Goal: Obtain resource: Download file/media

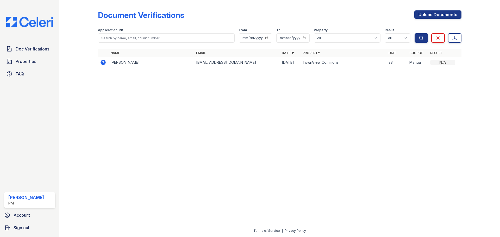
click at [214, 64] on td "[EMAIL_ADDRESS][DOMAIN_NAME]" at bounding box center [237, 62] width 86 height 11
click at [386, 65] on td "TownView Commons" at bounding box center [343, 62] width 86 height 11
click at [102, 62] on icon at bounding box center [102, 62] width 5 height 5
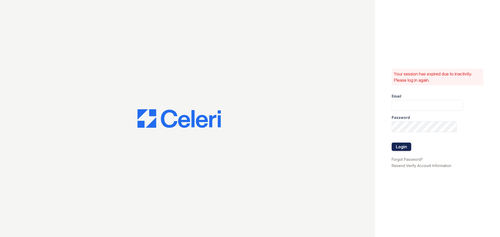
type input "shannon.n@projectmanagementinc.net"
click at [402, 145] on button "Login" at bounding box center [401, 147] width 20 height 8
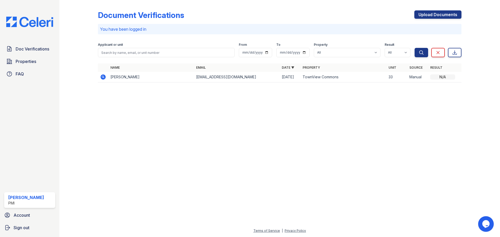
click at [195, 75] on td "[EMAIL_ADDRESS][DOMAIN_NAME]" at bounding box center [237, 77] width 86 height 11
click at [103, 79] on icon at bounding box center [102, 76] width 5 height 5
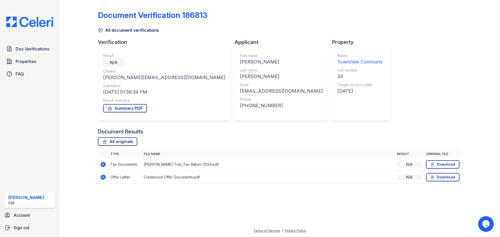
click at [407, 163] on div "N/A" at bounding box center [409, 164] width 25 height 5
click at [117, 108] on link "Summary PDF" at bounding box center [125, 108] width 44 height 8
